Goal: Obtain resource: Obtain resource

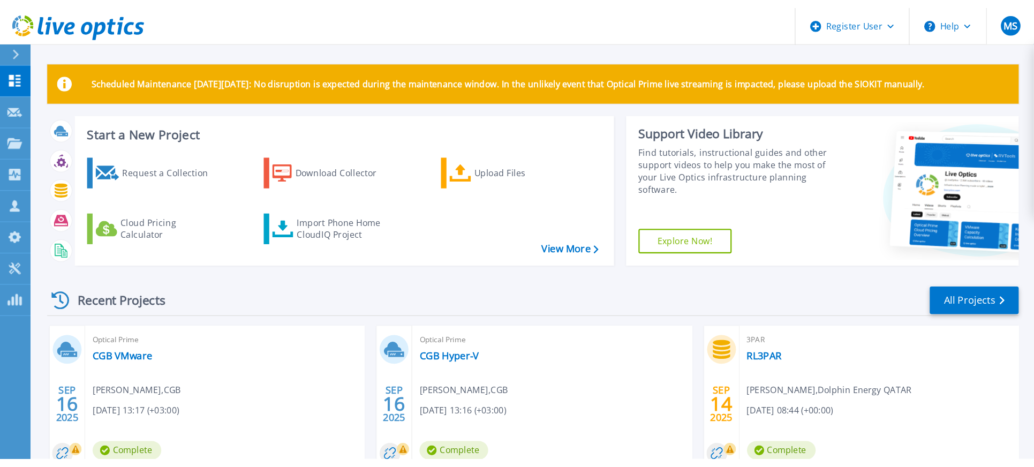
scroll to position [71, 0]
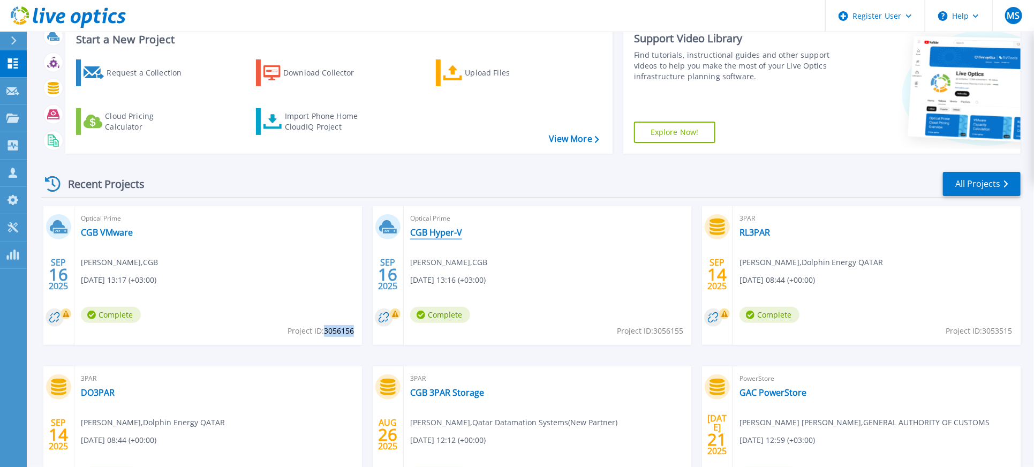
click at [442, 230] on link "CGB Hyper-V" at bounding box center [436, 232] width 52 height 11
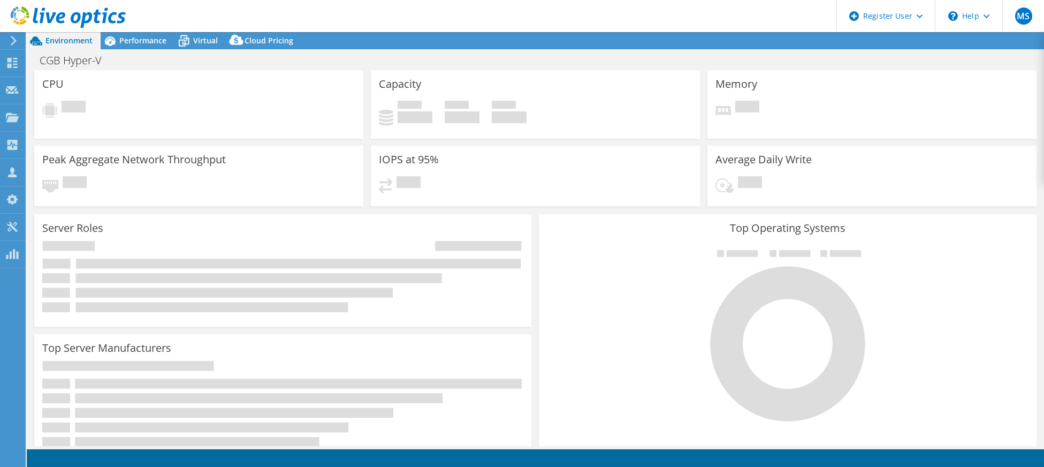
select select "USD"
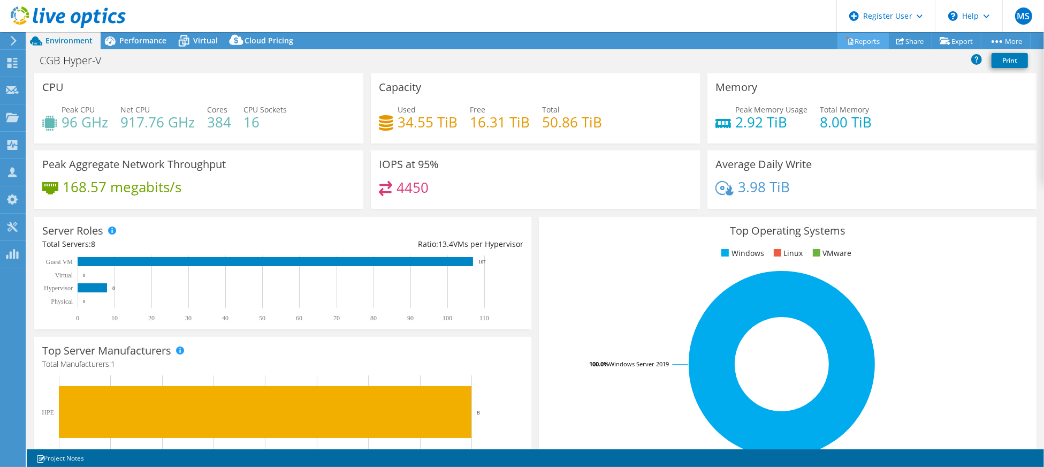
click at [853, 41] on link "Reports" at bounding box center [863, 41] width 51 height 17
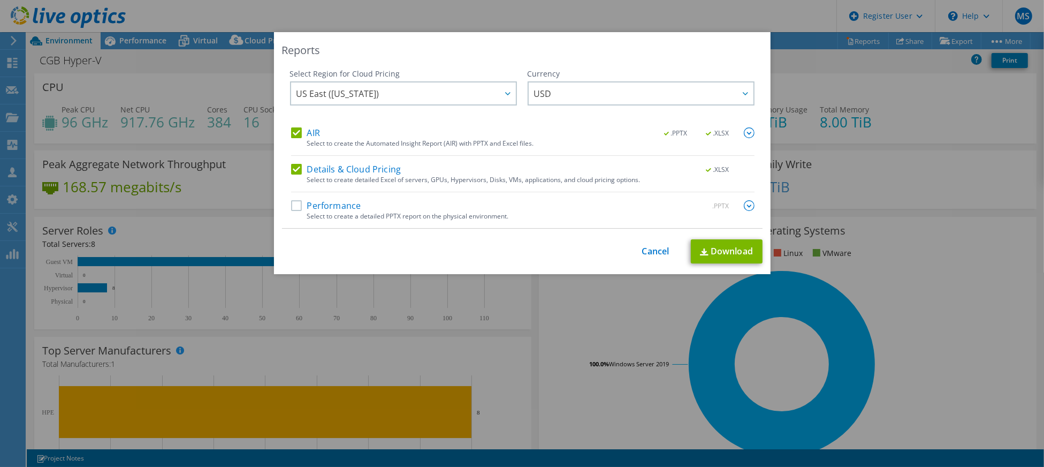
click at [336, 197] on div "AIR .PPTX .XLSX Select to create the Automated Insight Report (AIR) with PPTX a…" at bounding box center [523, 177] width 464 height 101
click at [335, 201] on label "Performance" at bounding box center [326, 205] width 70 height 11
click at [0, 0] on input "Performance" at bounding box center [0, 0] width 0 height 0
click at [459, 93] on span "US East ([US_STATE])" at bounding box center [406, 93] width 219 height 22
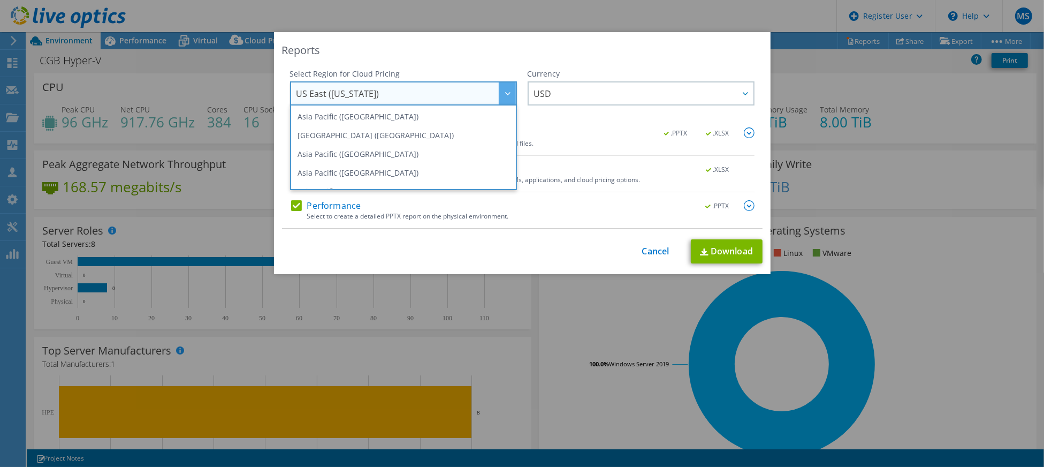
click at [459, 93] on span "US East ([US_STATE])" at bounding box center [406, 93] width 219 height 22
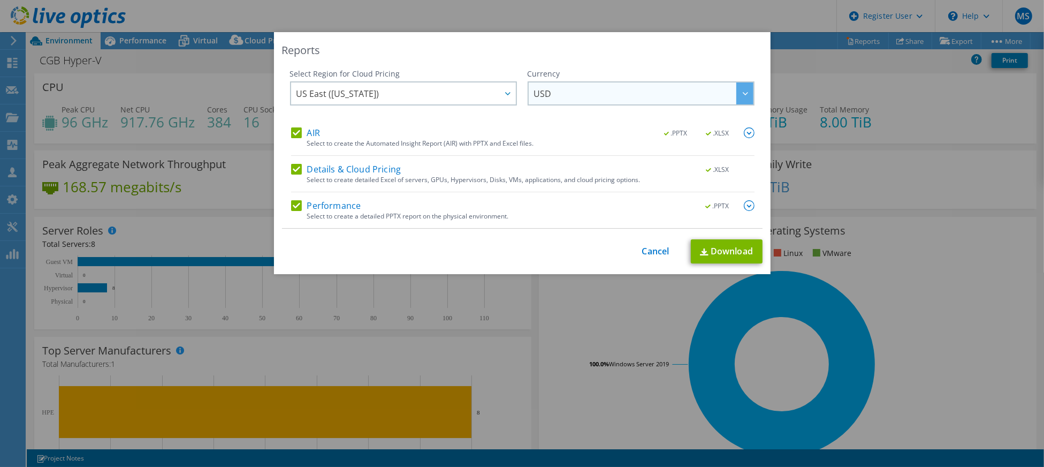
click at [544, 89] on span "USD" at bounding box center [543, 96] width 18 height 17
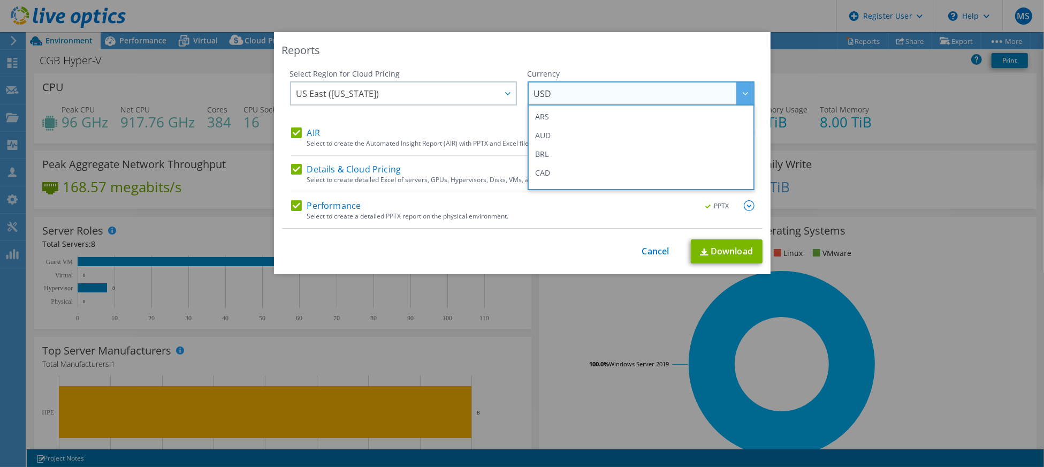
click at [544, 89] on span "USD" at bounding box center [543, 96] width 18 height 17
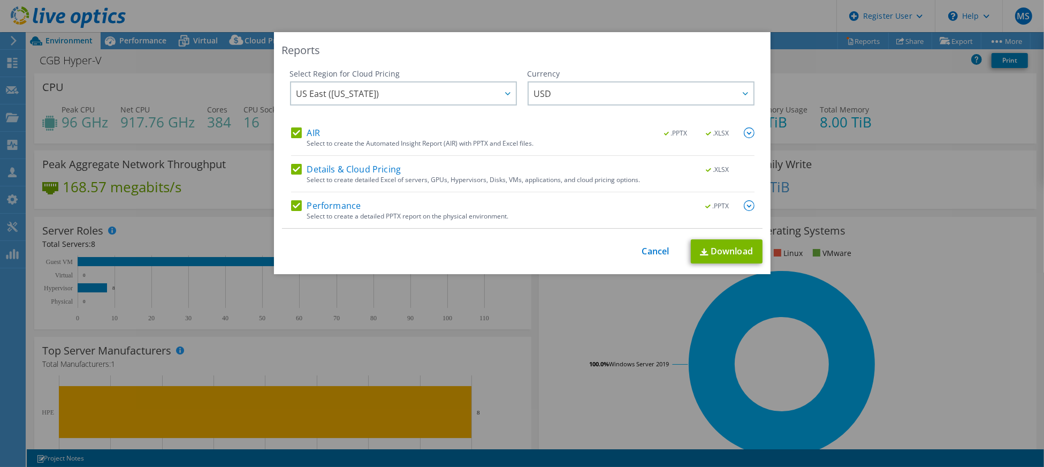
drag, startPoint x: 344, startPoint y: 201, endPoint x: 399, endPoint y: 176, distance: 60.4
click at [344, 201] on label "Performance" at bounding box center [326, 205] width 70 height 11
click at [0, 0] on input "Performance" at bounding box center [0, 0] width 0 height 0
click at [339, 202] on label "Performance" at bounding box center [326, 205] width 70 height 11
click at [0, 0] on input "Performance" at bounding box center [0, 0] width 0 height 0
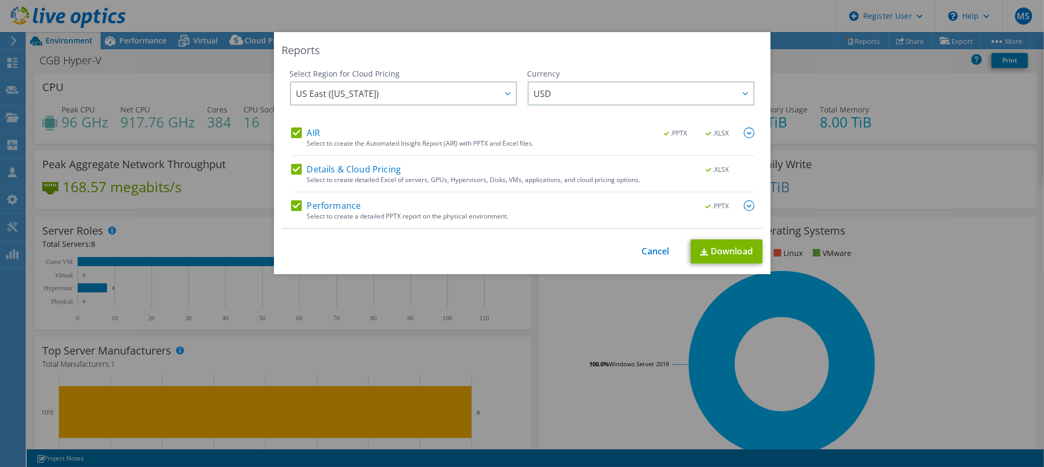
click at [744, 206] on img at bounding box center [749, 205] width 11 height 11
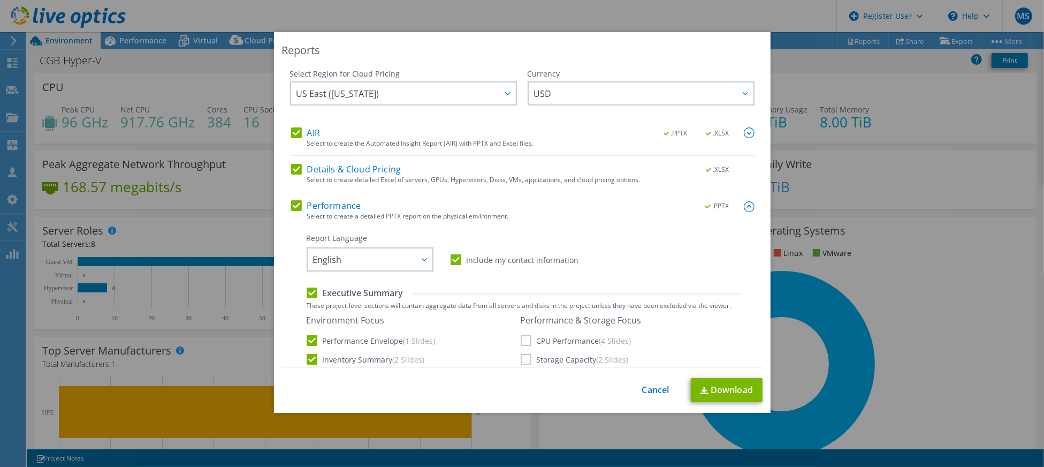
click at [744, 135] on img at bounding box center [749, 132] width 11 height 11
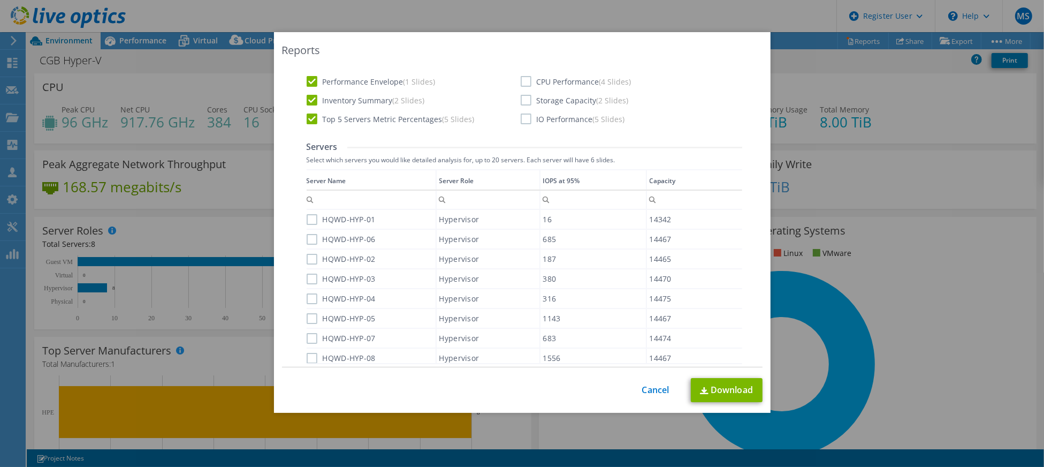
scroll to position [214, 0]
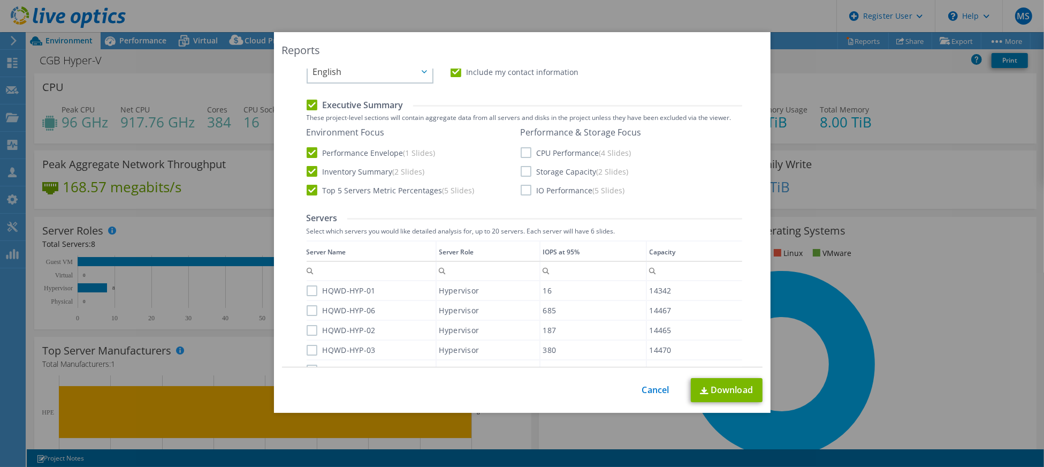
click at [522, 151] on label "CPU Performance (4 Slides)" at bounding box center [576, 152] width 111 height 11
click at [0, 0] on input "CPU Performance (4 Slides)" at bounding box center [0, 0] width 0 height 0
click at [523, 172] on label "Storage Capacity (2 Slides)" at bounding box center [575, 171] width 108 height 11
click at [0, 0] on input "Storage Capacity (2 Slides)" at bounding box center [0, 0] width 0 height 0
click at [522, 195] on div "Environment Focus Performance Envelope (1 Slides) Inventory Summary (2 Slides) …" at bounding box center [525, 162] width 436 height 70
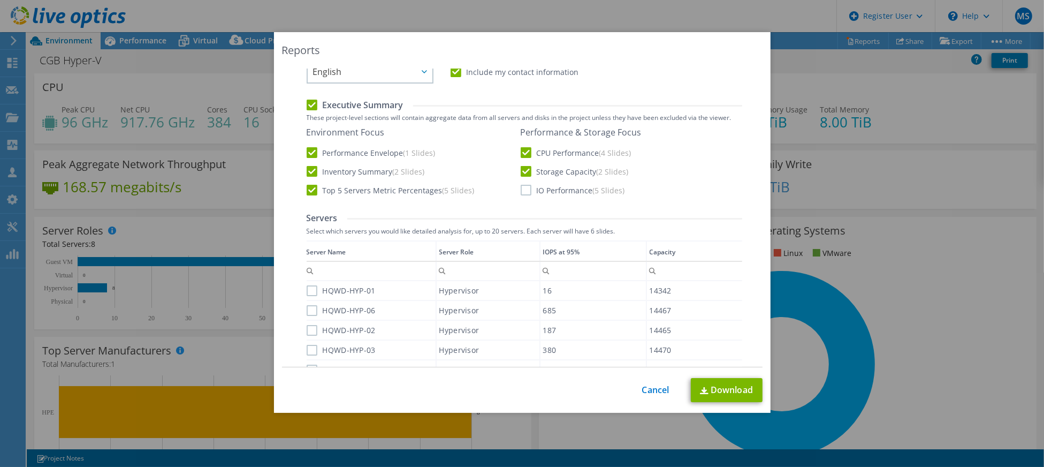
click at [519, 195] on div "Environment Focus Performance Envelope (1 Slides) Inventory Summary (2 Slides) …" at bounding box center [525, 162] width 436 height 70
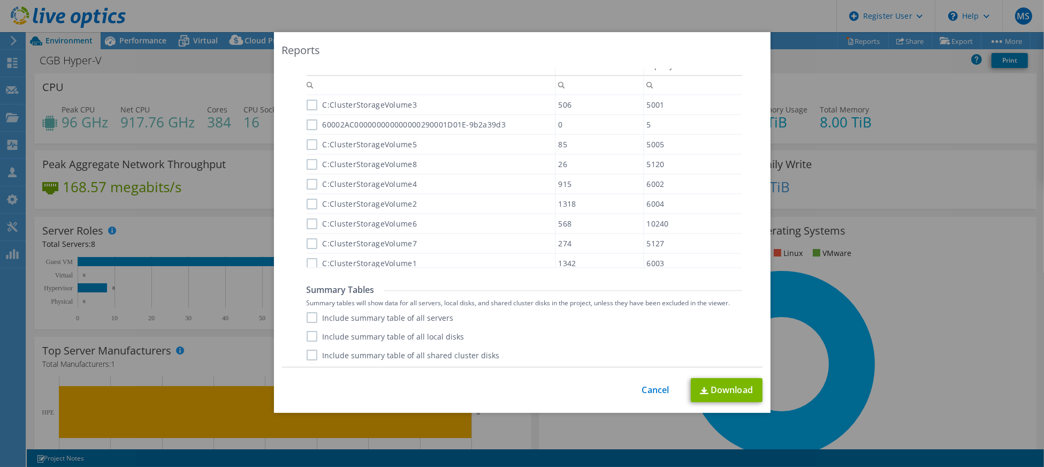
scroll to position [8, 0]
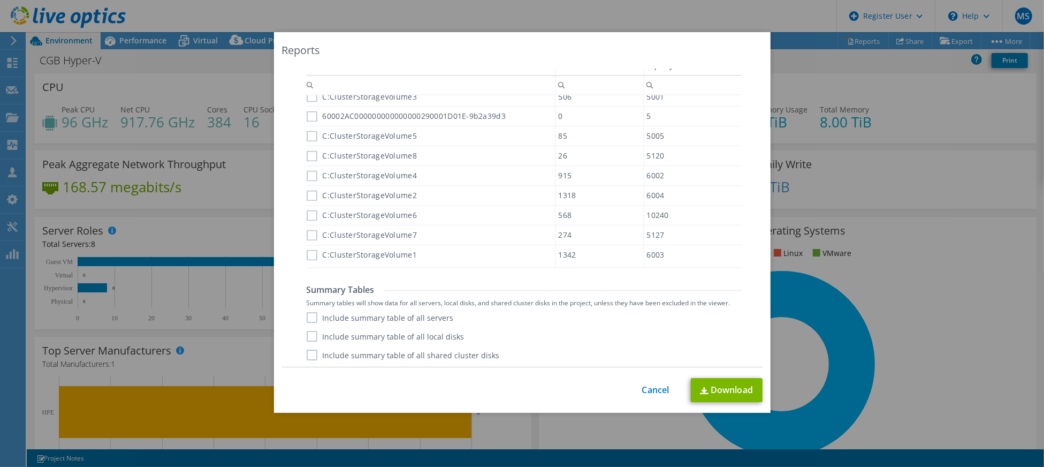
click at [307, 315] on label "Include summary table of all servers" at bounding box center [380, 317] width 147 height 11
click at [0, 0] on input "Include summary table of all servers" at bounding box center [0, 0] width 0 height 0
click at [308, 332] on label "Include summary table of all local disks" at bounding box center [386, 336] width 158 height 11
click at [0, 0] on input "Include summary table of all local disks" at bounding box center [0, 0] width 0 height 0
click at [307, 350] on label "Include summary table of all shared cluster disks" at bounding box center [403, 355] width 193 height 11
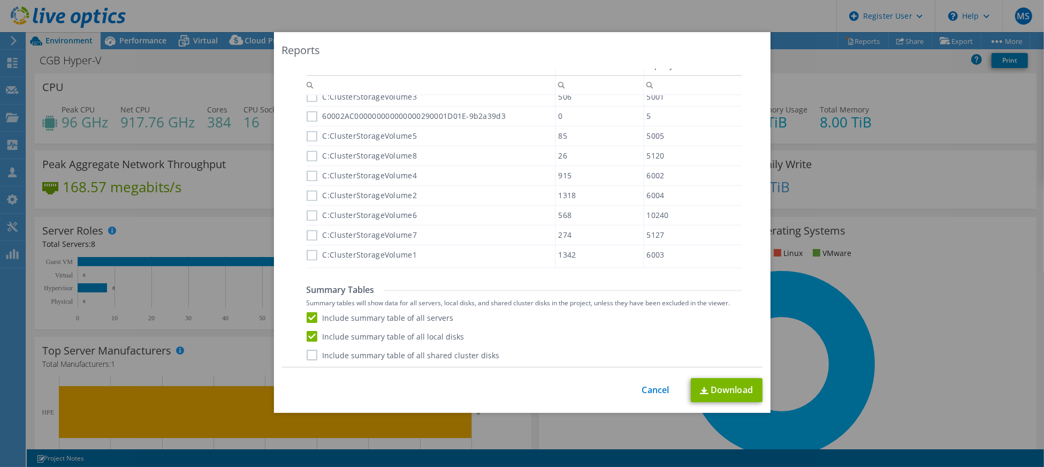
click at [0, 0] on input "Include summary table of all shared cluster disks" at bounding box center [0, 0] width 0 height 0
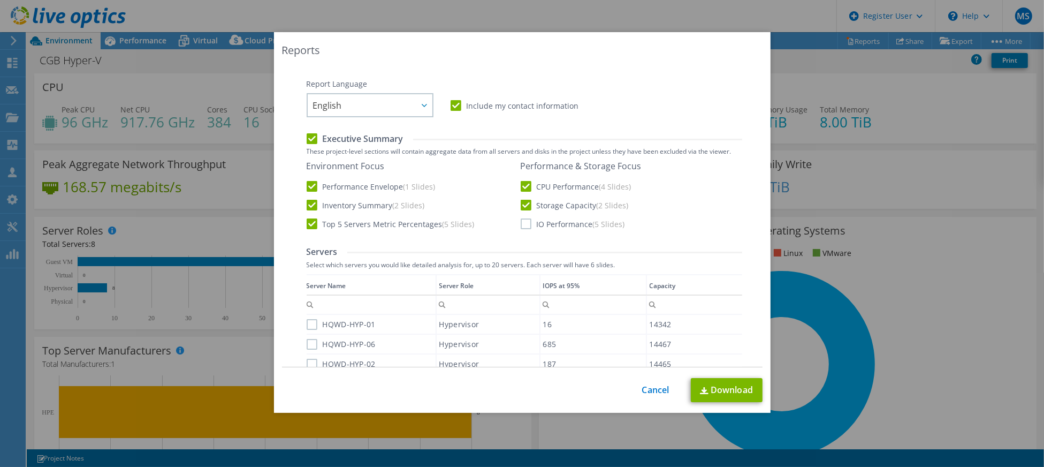
scroll to position [142, 0]
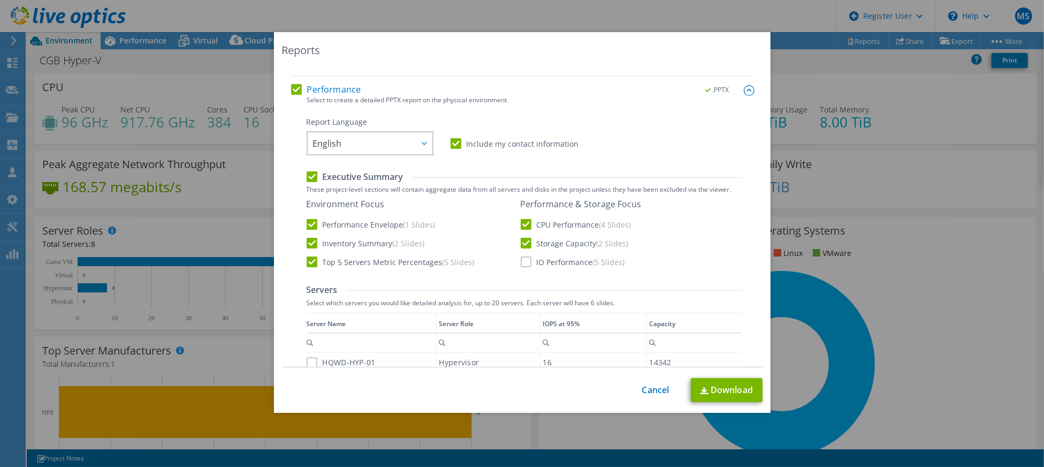
click at [580, 261] on label "IO Performance (5 Slides)" at bounding box center [573, 261] width 104 height 11
click at [0, 0] on input "IO Performance (5 Slides)" at bounding box center [0, 0] width 0 height 0
click at [729, 388] on link "Download" at bounding box center [727, 390] width 72 height 24
drag, startPoint x: 949, startPoint y: 280, endPoint x: 919, endPoint y: 239, distance: 51.0
click at [947, 279] on div "Reports Select Region for Cloud Pricing Asia Pacific (Hong Kong) Asia Pacific (…" at bounding box center [522, 233] width 1044 height 403
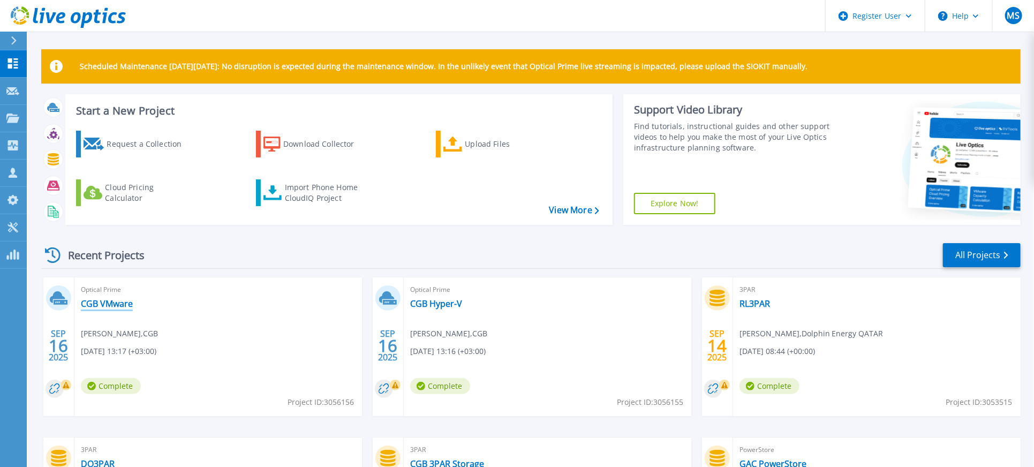
click at [123, 305] on link "CGB VMware" at bounding box center [107, 303] width 52 height 11
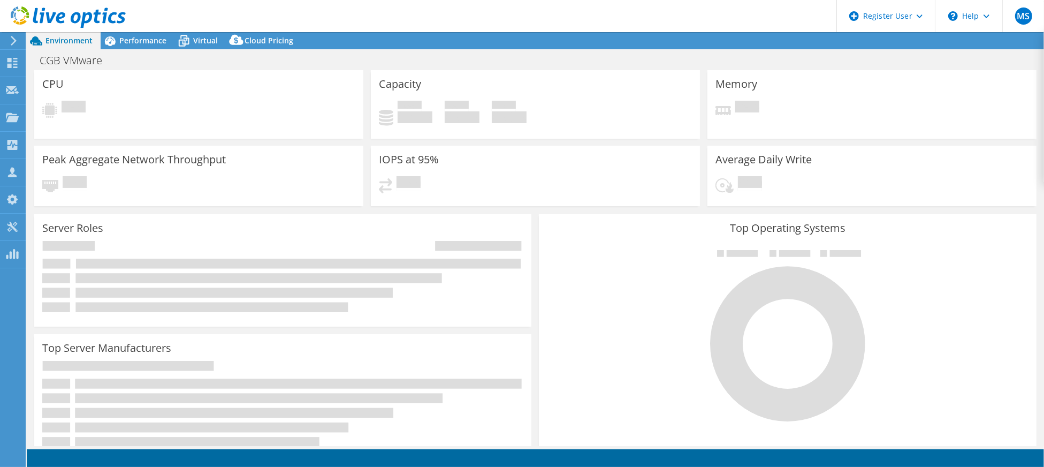
select select "USD"
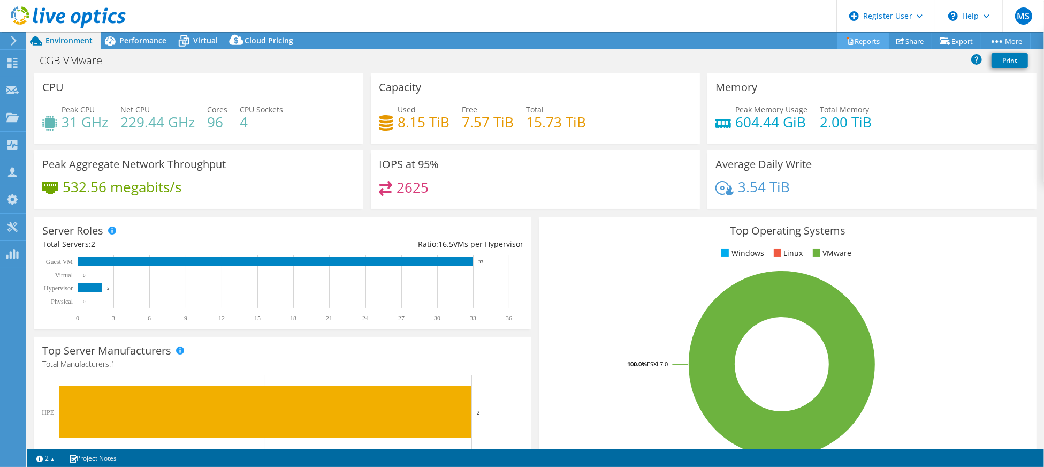
click at [861, 35] on link "Reports" at bounding box center [863, 41] width 51 height 17
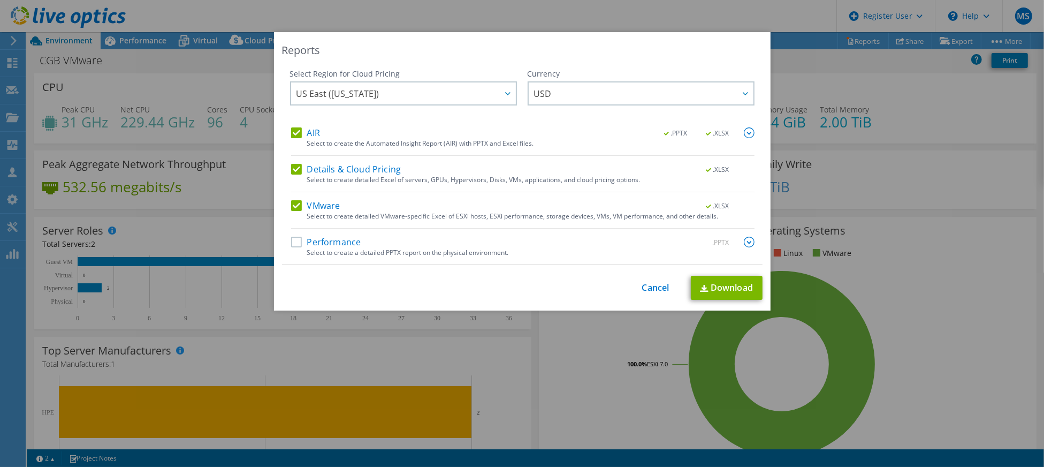
click at [337, 237] on label "Performance" at bounding box center [326, 242] width 70 height 11
click at [0, 0] on input "Performance" at bounding box center [0, 0] width 0 height 0
click at [744, 244] on img at bounding box center [749, 242] width 11 height 11
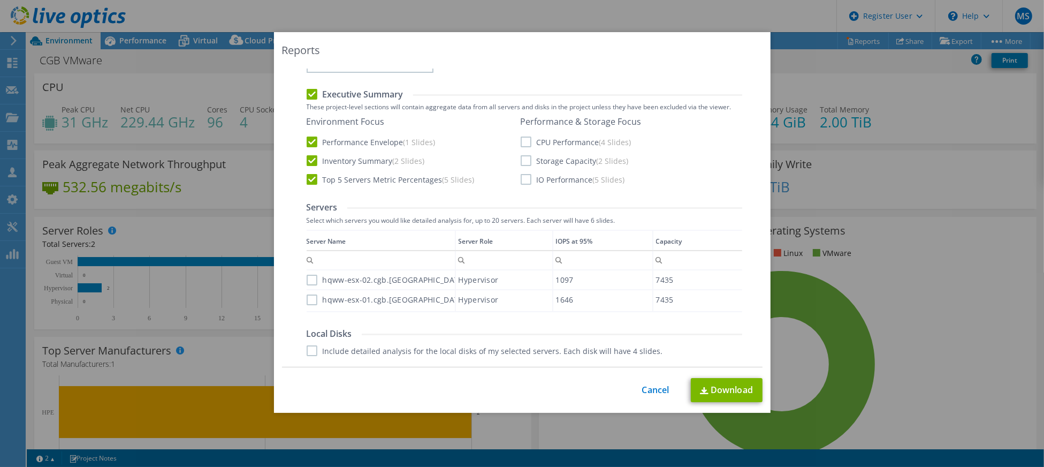
scroll to position [214, 0]
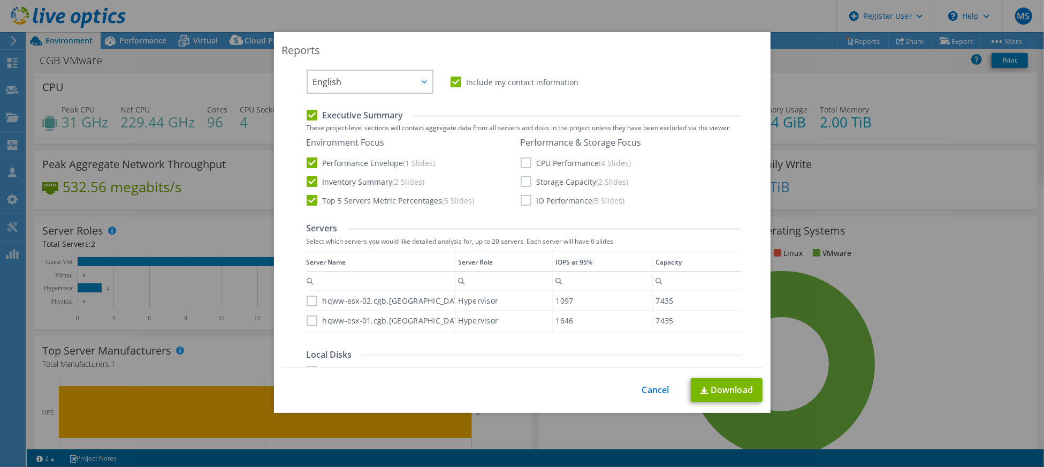
click at [521, 165] on label "CPU Performance (4 Slides)" at bounding box center [576, 162] width 111 height 11
click at [0, 0] on input "CPU Performance (4 Slides)" at bounding box center [0, 0] width 0 height 0
click at [525, 200] on label "IO Performance (5 Slides)" at bounding box center [573, 200] width 104 height 11
click at [522, 179] on label "Storage Capacity (2 Slides)" at bounding box center [575, 181] width 108 height 11
click at [0, 0] on input "Storage Capacity (2 Slides)" at bounding box center [0, 0] width 0 height 0
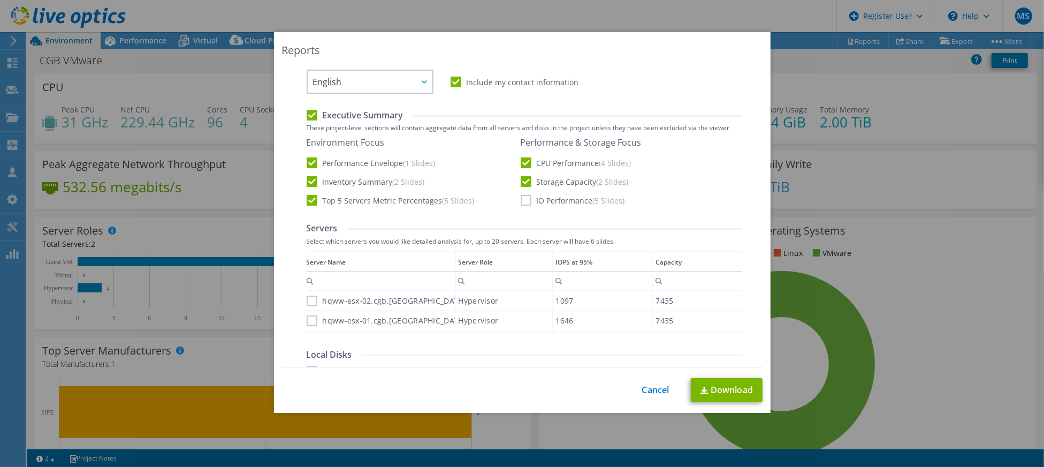
click at [523, 195] on label "IO Performance (5 Slides)" at bounding box center [573, 200] width 104 height 11
click at [0, 0] on input "IO Performance (5 Slides)" at bounding box center [0, 0] width 0 height 0
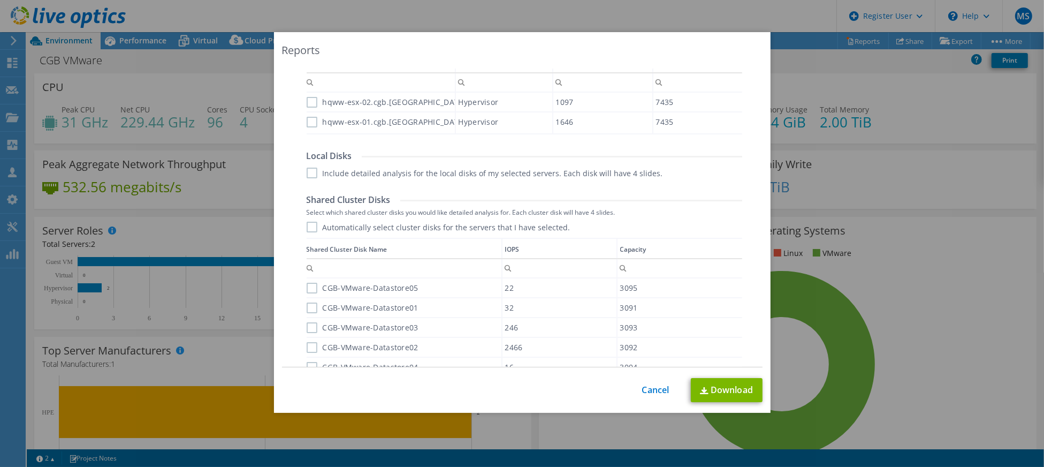
scroll to position [4, 0]
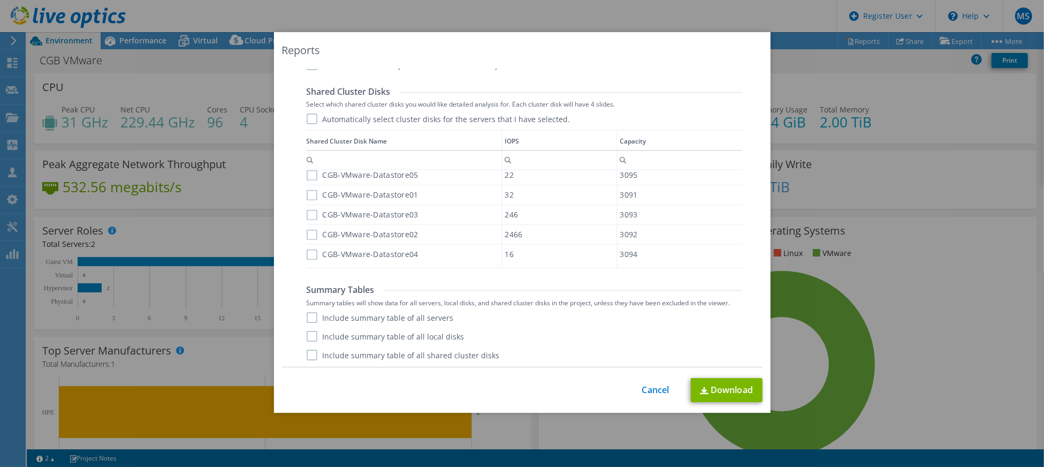
click at [309, 313] on label "Include summary table of all servers" at bounding box center [380, 317] width 147 height 11
click at [0, 0] on input "Include summary table of all servers" at bounding box center [0, 0] width 0 height 0
click at [307, 338] on label "Include summary table of all local disks" at bounding box center [386, 336] width 158 height 11
click at [0, 0] on input "Include summary table of all local disks" at bounding box center [0, 0] width 0 height 0
click at [307, 353] on label "Include summary table of all shared cluster disks" at bounding box center [403, 355] width 193 height 11
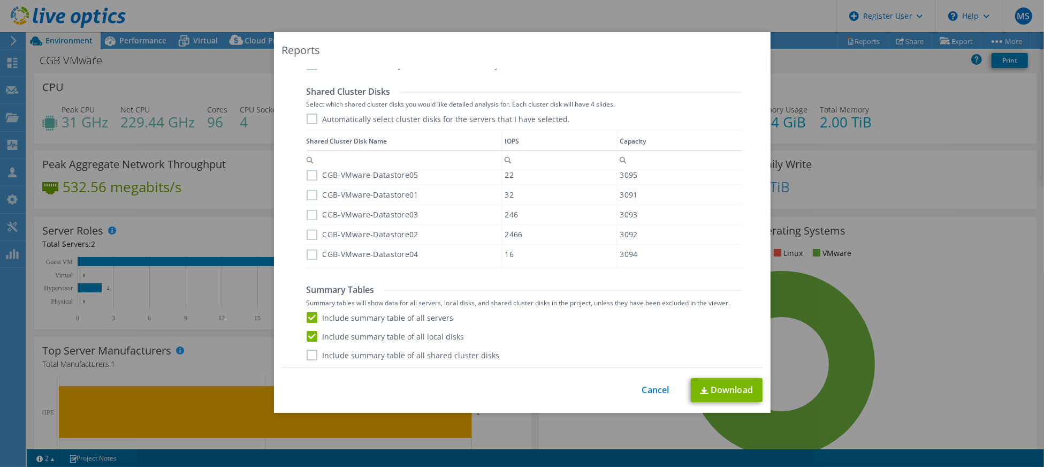
click at [0, 0] on input "Include summary table of all shared cluster disks" at bounding box center [0, 0] width 0 height 0
click at [712, 388] on link "Download" at bounding box center [727, 390] width 72 height 24
click at [653, 386] on link "Cancel" at bounding box center [655, 390] width 27 height 10
